Goal: Find contact information: Find contact information

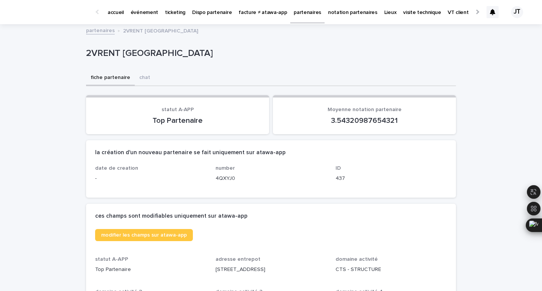
click at [153, 14] on p "événement" at bounding box center [145, 8] width 28 height 16
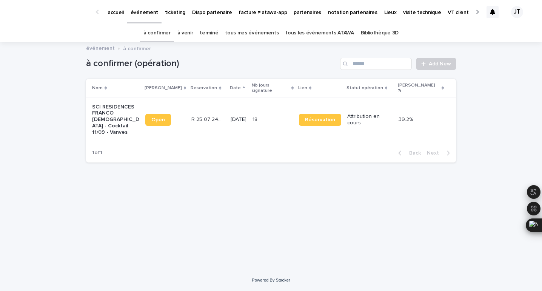
click at [193, 36] on link "à venir" at bounding box center [186, 33] width 16 height 18
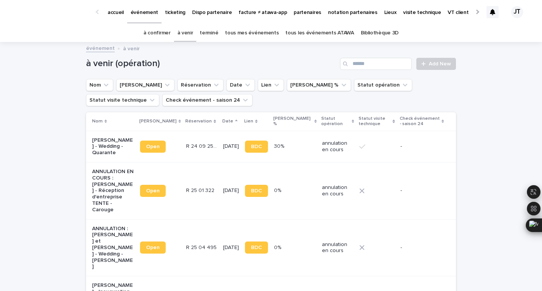
click at [298, 11] on p "partenaires" at bounding box center [308, 8] width 28 height 16
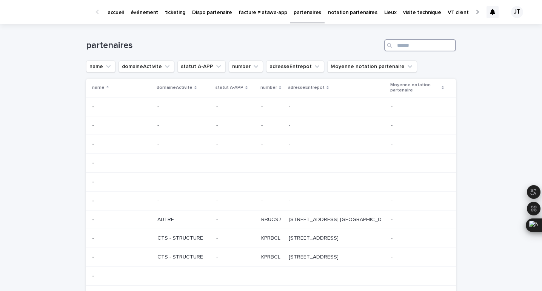
click at [411, 44] on input "Search" at bounding box center [421, 45] width 72 height 12
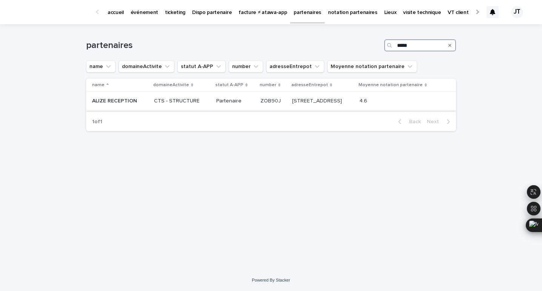
type input "*****"
click at [213, 108] on td "Partenaire" at bounding box center [235, 101] width 44 height 19
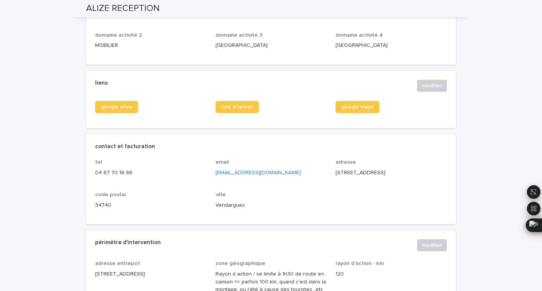
scroll to position [258, 0]
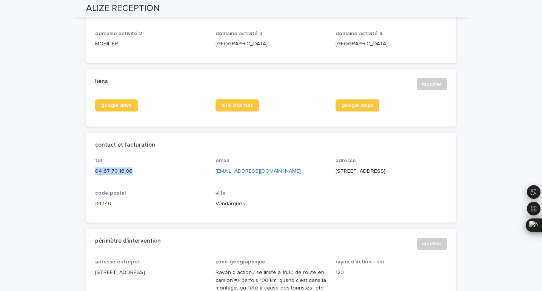
drag, startPoint x: 141, startPoint y: 175, endPoint x: 82, endPoint y: 171, distance: 59.1
copy p "04 67 70 16 86"
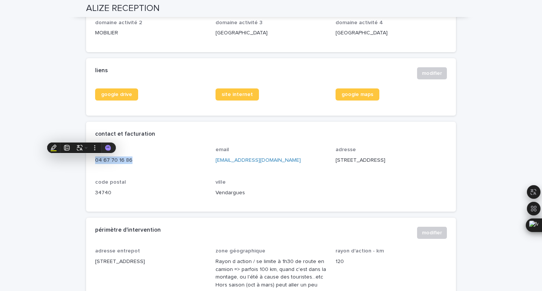
scroll to position [270, 0]
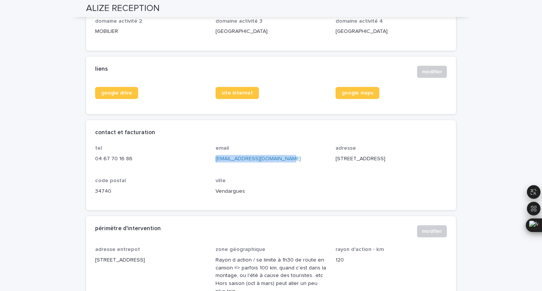
drag, startPoint x: 284, startPoint y: 159, endPoint x: 212, endPoint y: 156, distance: 72.6
click at [212, 156] on div "tel [PHONE_NUMBER] email [EMAIL_ADDRESS][DOMAIN_NAME] adresse [STREET_ADDRESS]" at bounding box center [271, 173] width 352 height 56
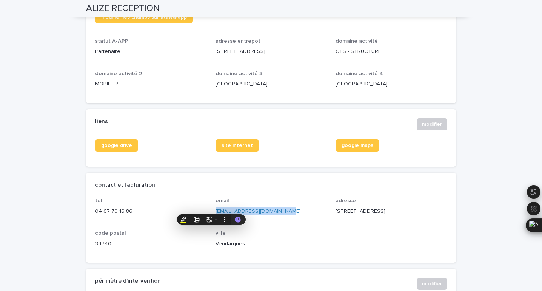
scroll to position [218, 0]
copy link "[EMAIL_ADDRESS][DOMAIN_NAME]"
